Goal: Task Accomplishment & Management: Manage account settings

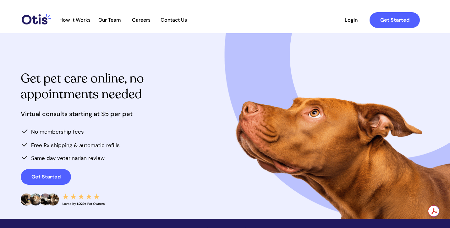
click at [353, 18] on span "Login" at bounding box center [351, 20] width 29 height 6
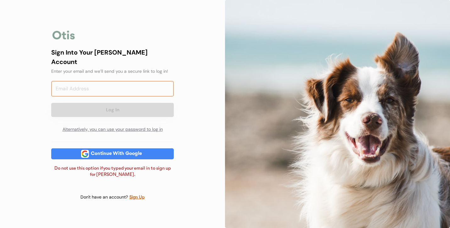
click at [113, 83] on input "email" at bounding box center [112, 89] width 123 height 16
type input "[EMAIL_ADDRESS][DOMAIN_NAME]"
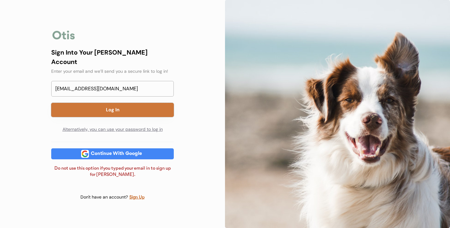
click at [112, 103] on button "Log In" at bounding box center [112, 110] width 123 height 14
click at [134, 106] on button "Log In" at bounding box center [112, 110] width 123 height 14
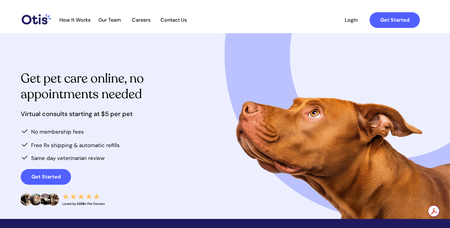
click at [348, 20] on span "Login" at bounding box center [351, 20] width 29 height 6
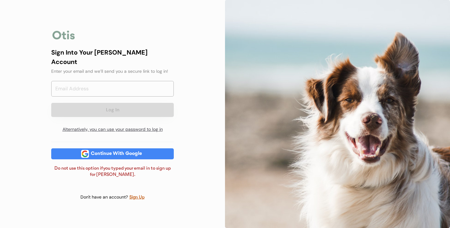
click at [118, 124] on div "Alternatively, you can use your password to log in" at bounding box center [112, 129] width 123 height 13
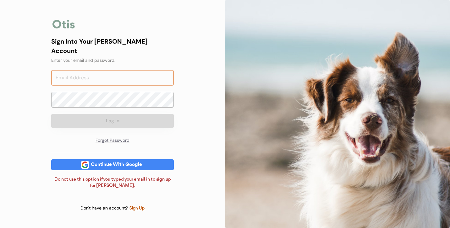
click at [103, 74] on input "email" at bounding box center [112, 78] width 123 height 16
type input "kcsheppard17@gmail.com"
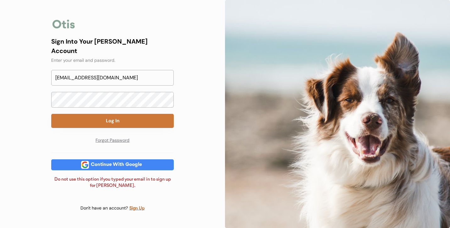
click at [120, 114] on button "Log In" at bounding box center [112, 121] width 123 height 14
